Goal: Information Seeking & Learning: Learn about a topic

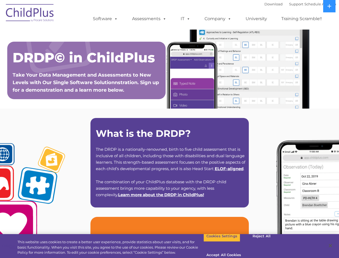
click at [169, 129] on strong "What is the DRDP?" at bounding box center [143, 134] width 95 height 12
click at [115, 19] on span at bounding box center [115, 18] width 6 height 5
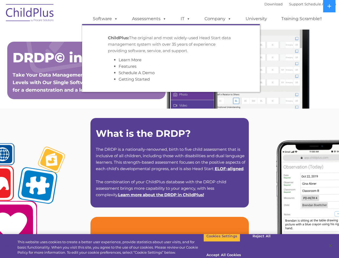
click at [164, 19] on span at bounding box center [164, 18] width 6 height 5
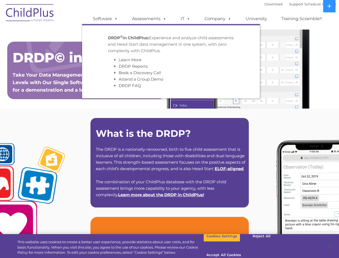
click at [186, 19] on span at bounding box center [188, 18] width 6 height 5
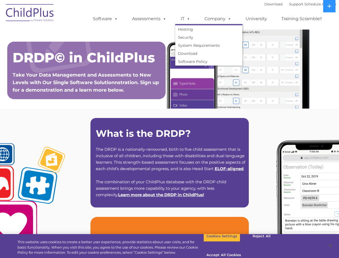
click at [187, 19] on span at bounding box center [188, 18] width 6 height 5
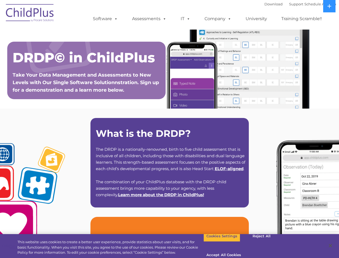
click at [218, 19] on link "Company" at bounding box center [218, 18] width 38 height 11
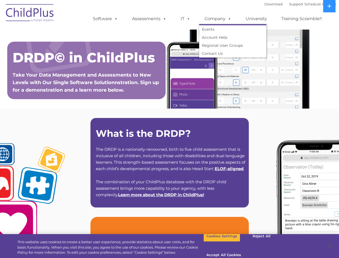
click at [228, 19] on span at bounding box center [229, 18] width 6 height 5
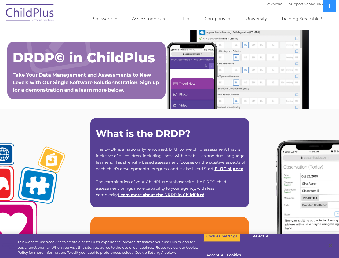
click at [330, 6] on icon at bounding box center [330, 6] width 4 height 4
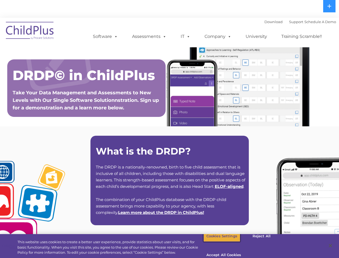
click at [218, 242] on button "Cookies Settings" at bounding box center [222, 235] width 37 height 11
